Goal: Navigation & Orientation: Find specific page/section

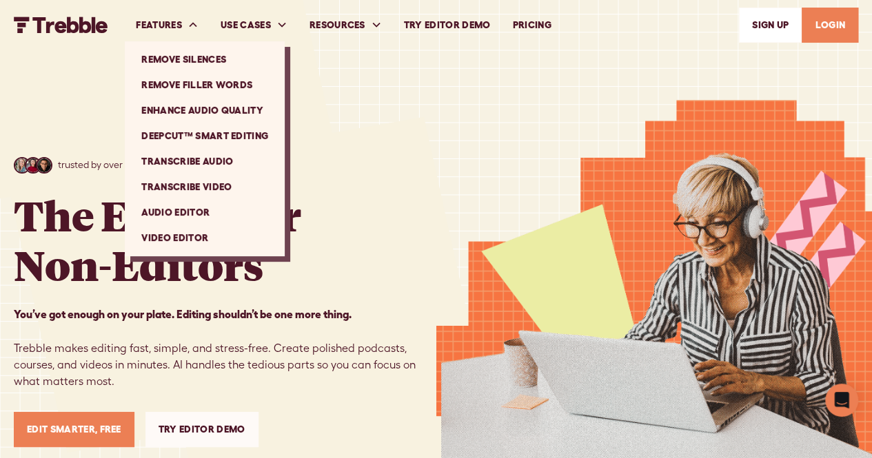
click at [182, 20] on div "FEATURES" at bounding box center [159, 25] width 46 height 14
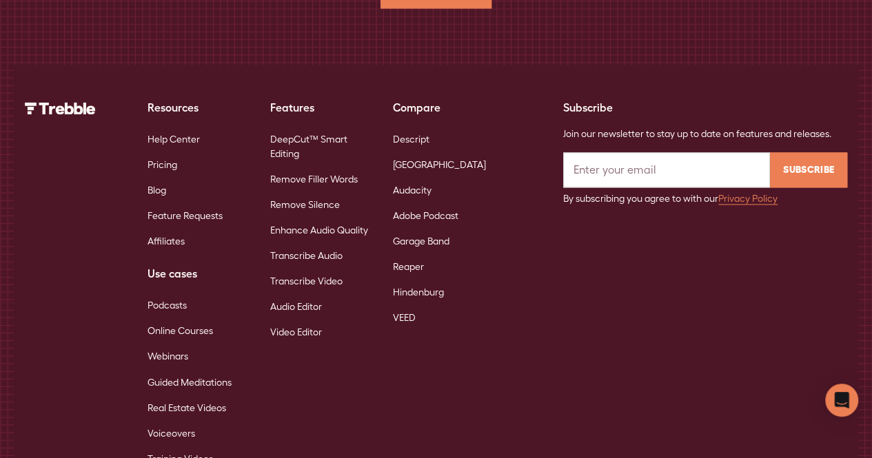
scroll to position [8937, 0]
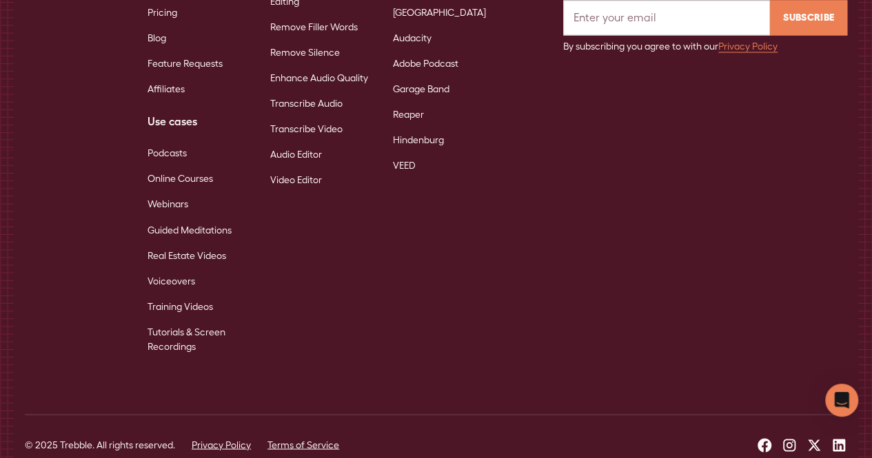
click at [839, 437] on icon at bounding box center [838, 445] width 17 height 17
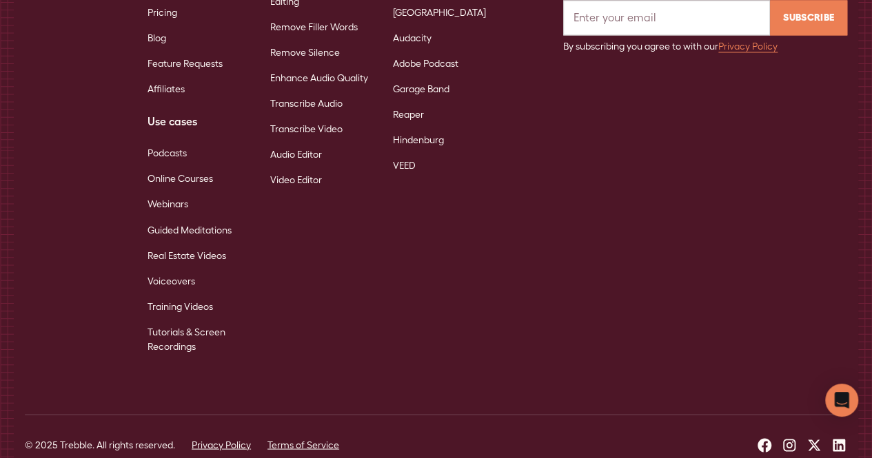
click at [833, 439] on icon at bounding box center [838, 445] width 12 height 12
click at [819, 437] on icon at bounding box center [814, 445] width 17 height 17
click at [791, 437] on icon at bounding box center [789, 445] width 17 height 17
click at [764, 437] on icon at bounding box center [764, 445] width 17 height 17
